Goal: Task Accomplishment & Management: Complete application form

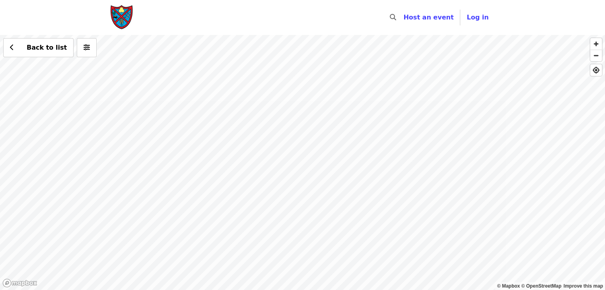
click at [376, 105] on div "Back to list" at bounding box center [302, 162] width 605 height 255
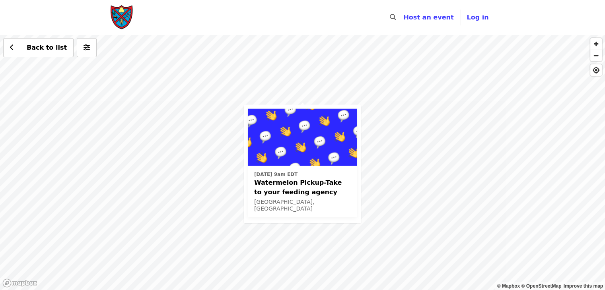
click at [371, 104] on div "[DATE] 9am EDT Watermelon Pickup-Take to your feeding agency [GEOGRAPHIC_DATA],…" at bounding box center [302, 162] width 605 height 255
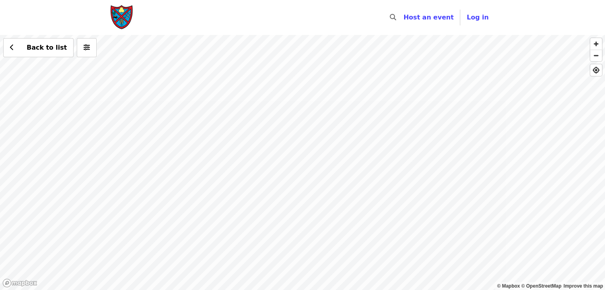
click at [261, 142] on div "Back to list" at bounding box center [302, 162] width 605 height 255
click at [283, 64] on div "Back to list" at bounding box center [302, 162] width 605 height 255
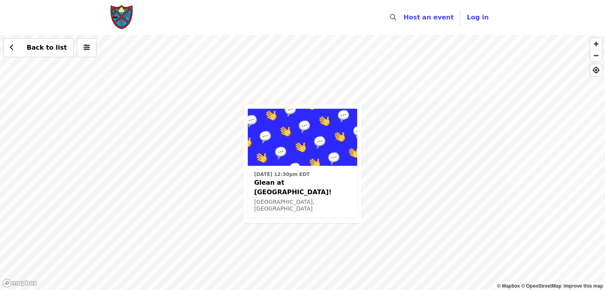
click at [422, 90] on div "[DATE] 12:30pm EDT Glean at [GEOGRAPHIC_DATA]! [GEOGRAPHIC_DATA], [GEOGRAPHIC_D…" at bounding box center [302, 162] width 605 height 255
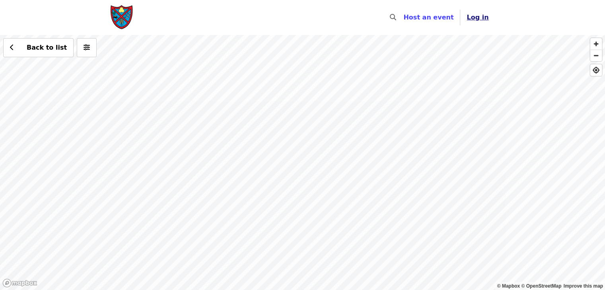
click at [479, 18] on span "Log in" at bounding box center [478, 18] width 22 height 8
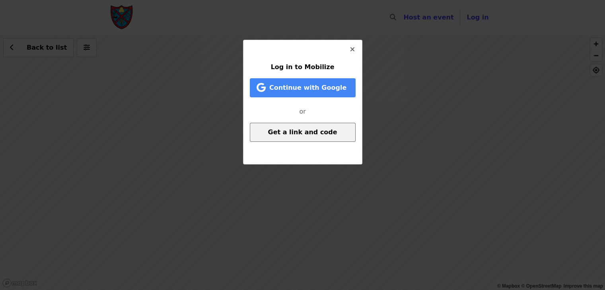
click at [302, 134] on span "Get a link and code" at bounding box center [302, 132] width 69 height 8
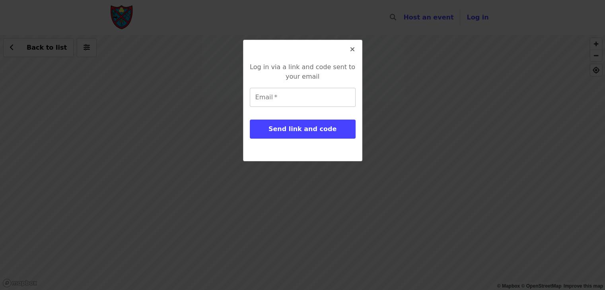
click at [294, 96] on input "Email   *" at bounding box center [303, 97] width 106 height 19
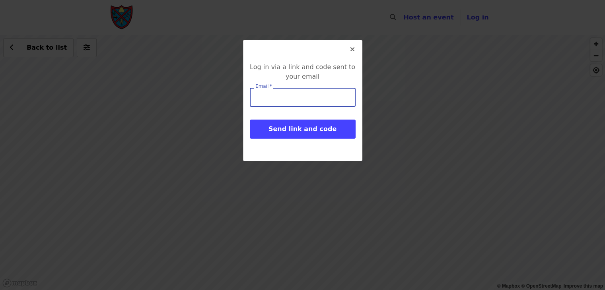
type input "**********"
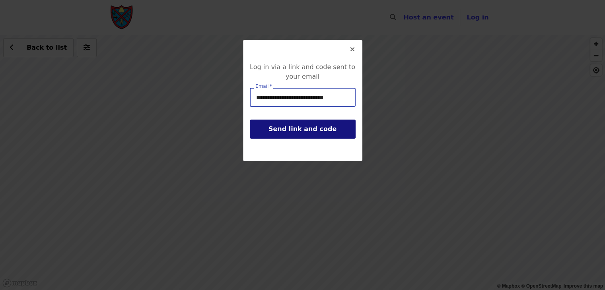
click at [308, 126] on span "Send link and code" at bounding box center [303, 129] width 68 height 8
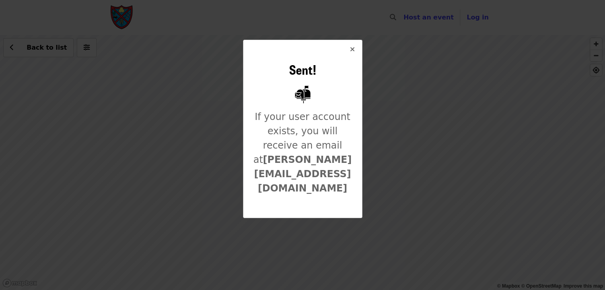
click at [350, 49] on icon "times icon" at bounding box center [352, 50] width 5 height 8
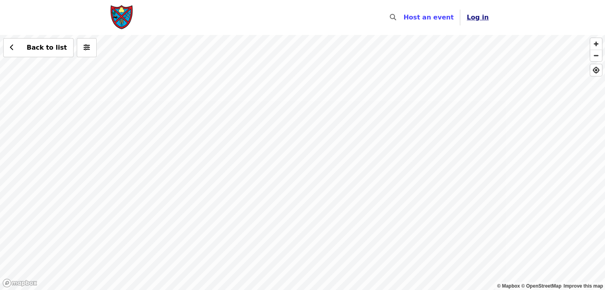
click at [479, 16] on span "Log in" at bounding box center [478, 18] width 22 height 8
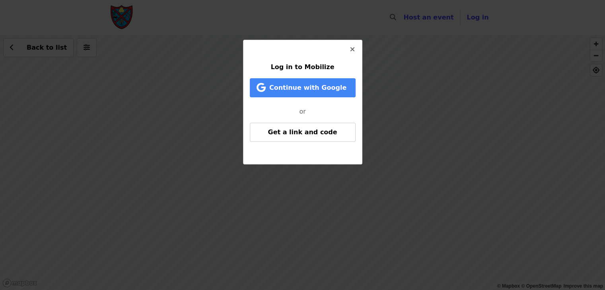
click at [348, 50] on button "Close" at bounding box center [352, 49] width 19 height 19
